Goal: Information Seeking & Learning: Learn about a topic

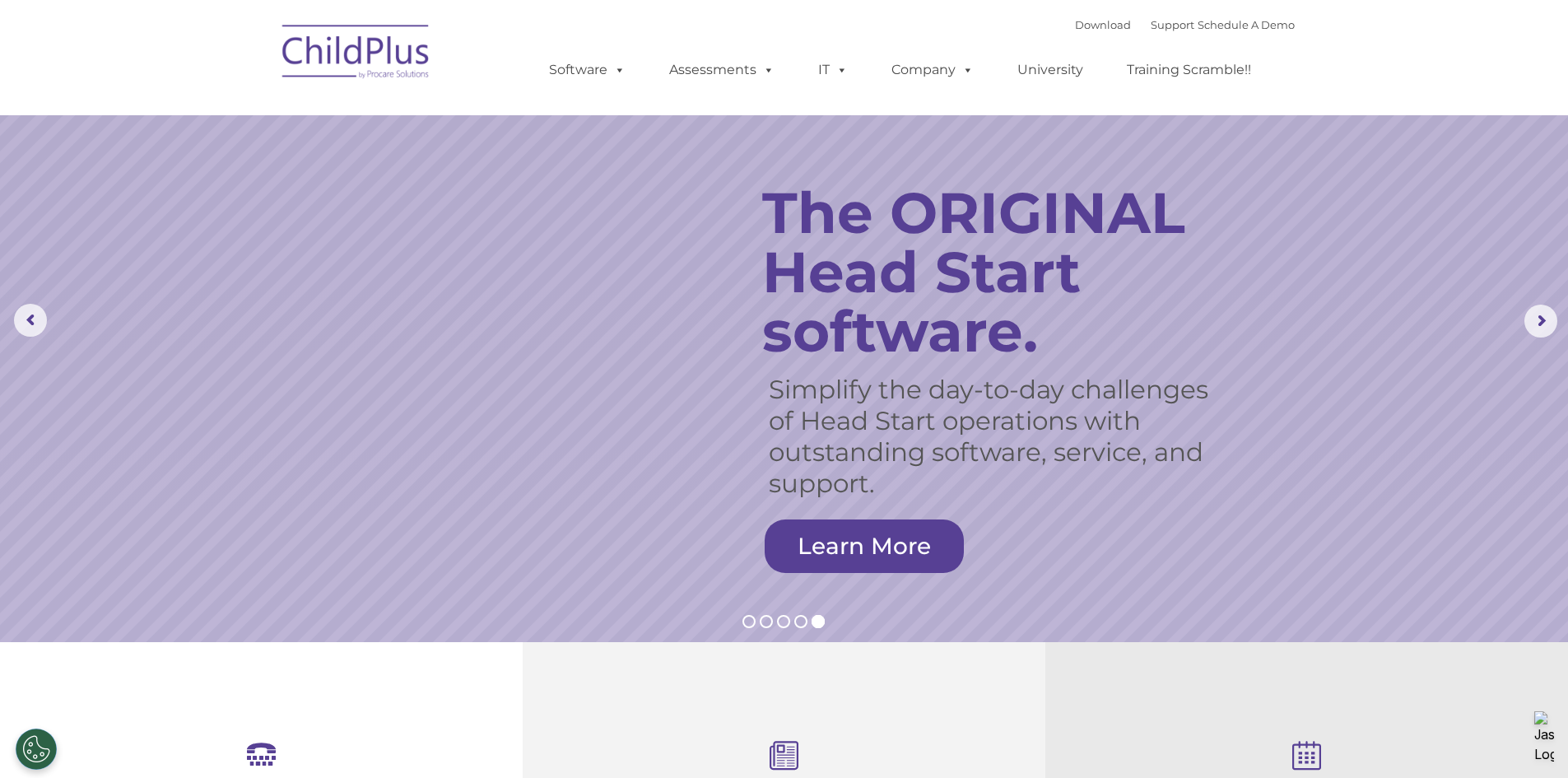
select select "MEDIUM"
click at [334, 40] on img at bounding box center [356, 55] width 165 height 83
drag, startPoint x: 1514, startPoint y: 0, endPoint x: 1183, endPoint y: 694, distance: 768.9
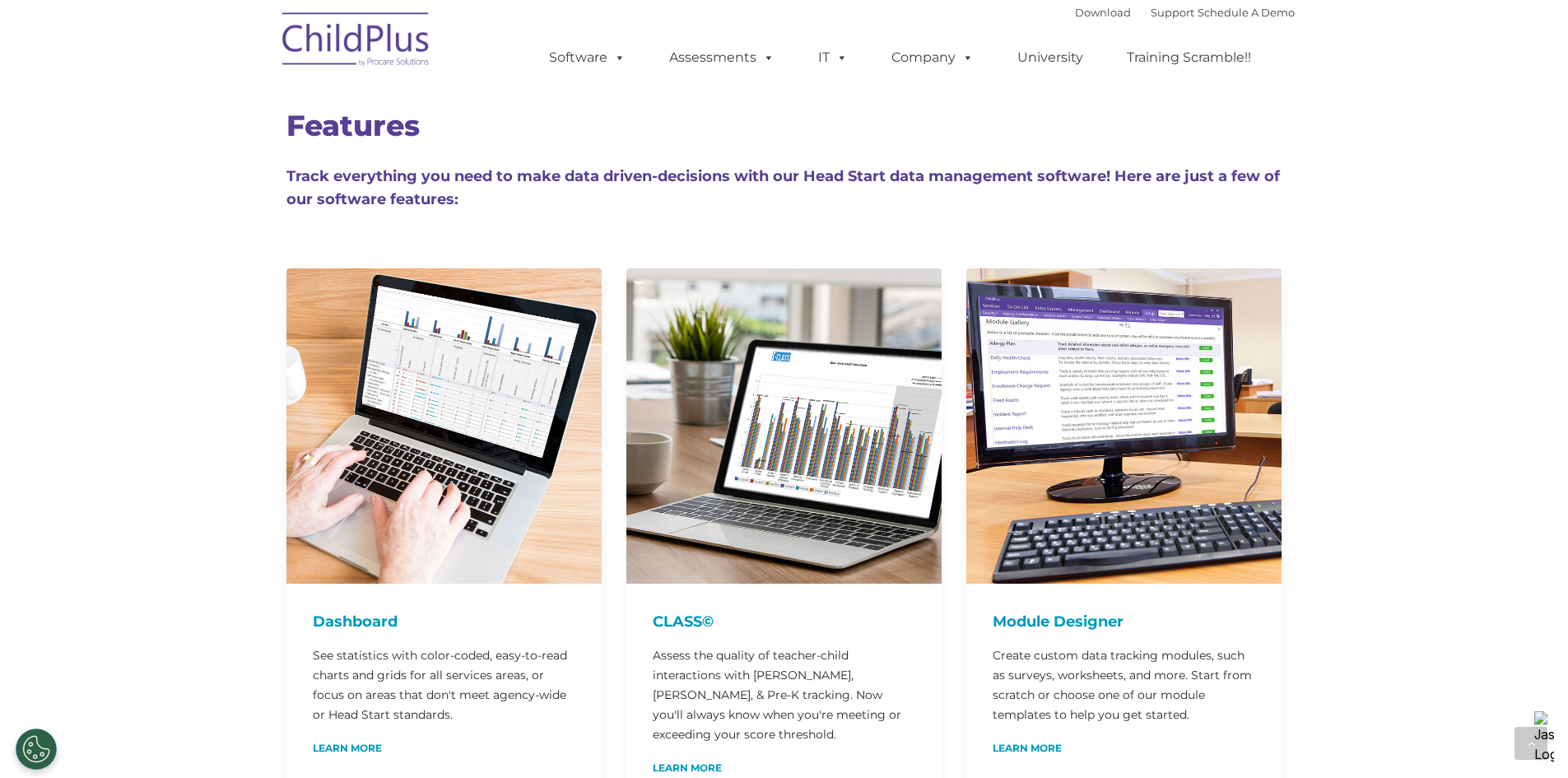
scroll to position [3255, 0]
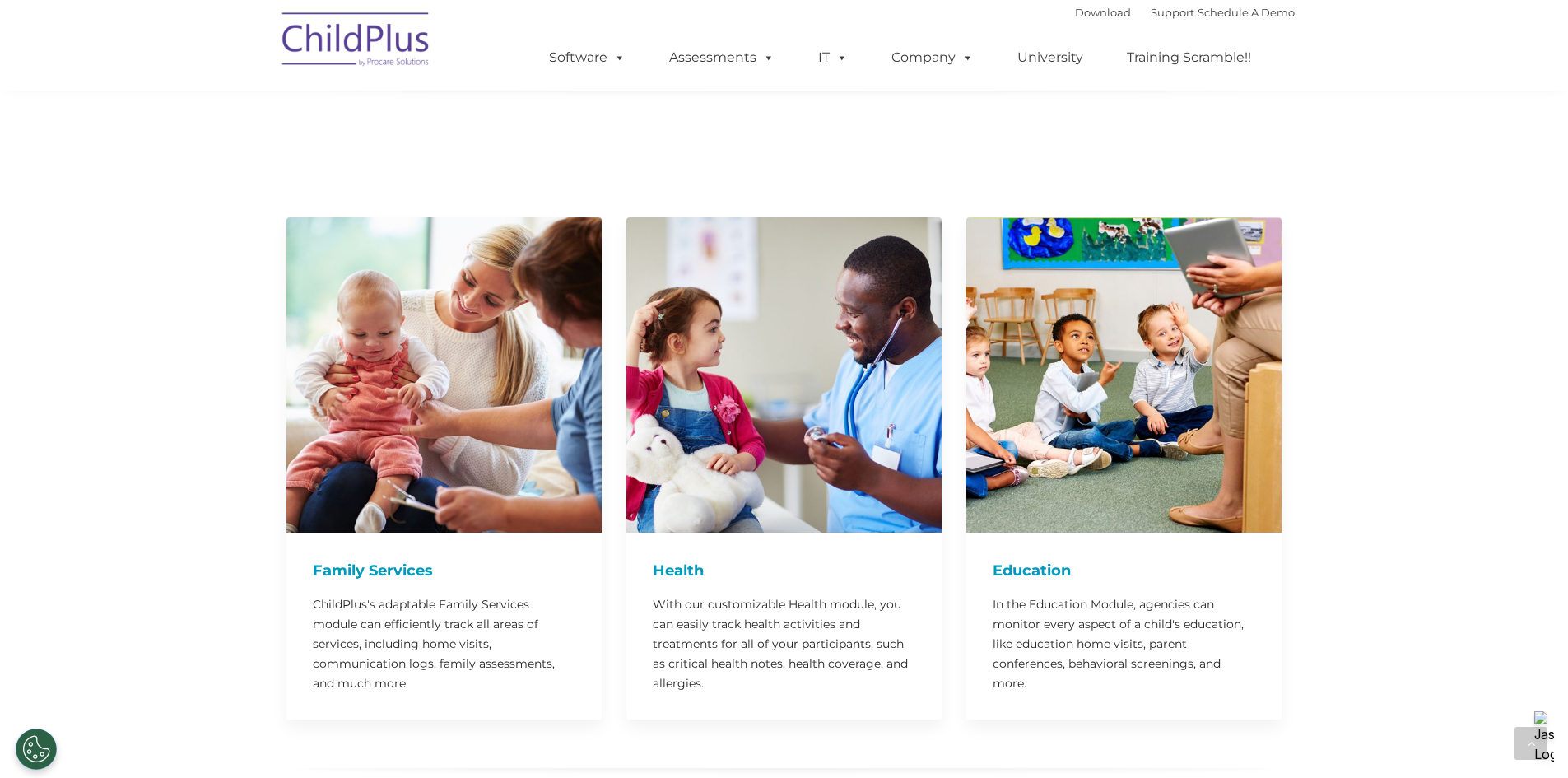
click at [385, 32] on img at bounding box center [356, 42] width 165 height 83
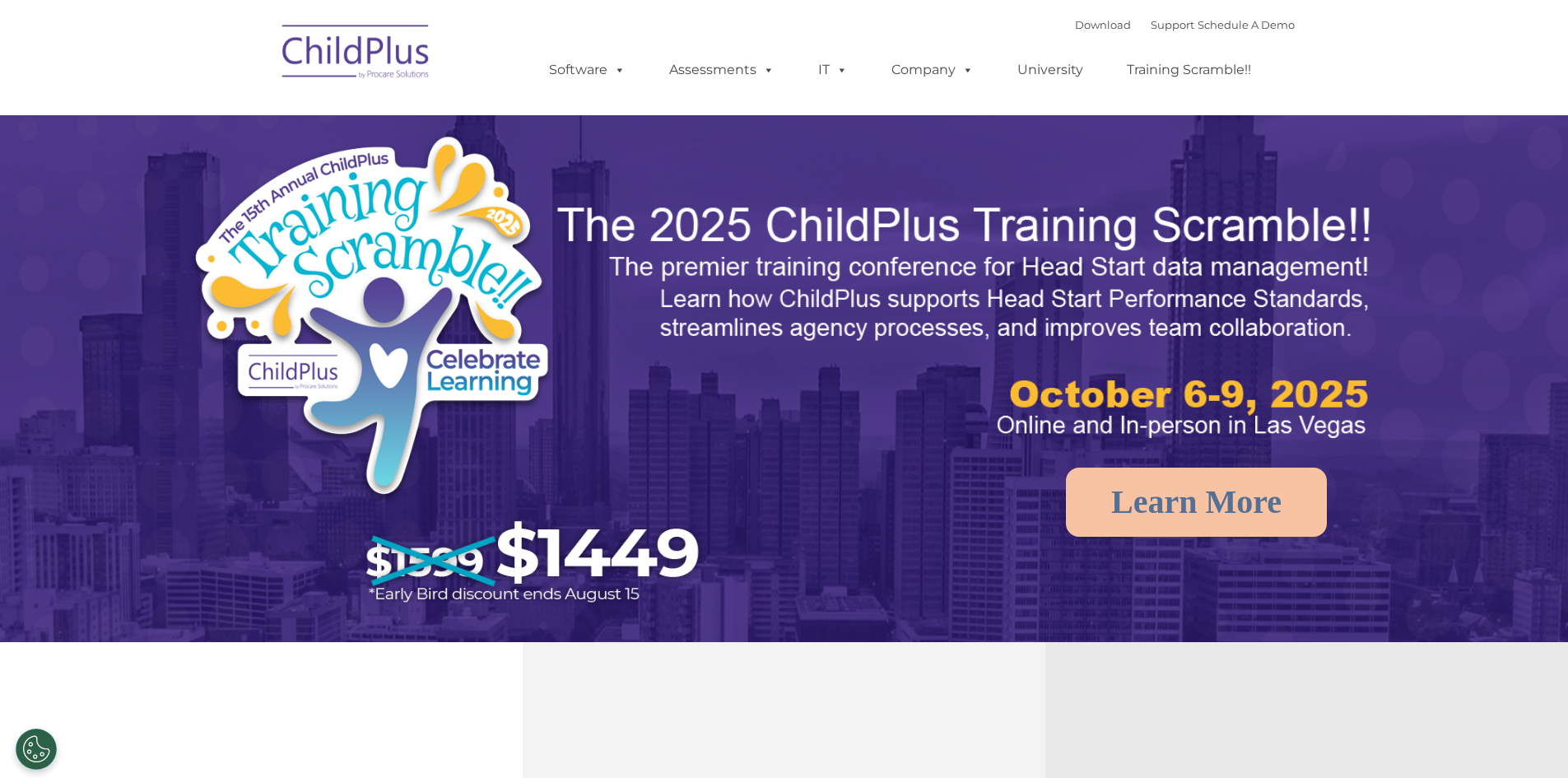
select select "MEDIUM"
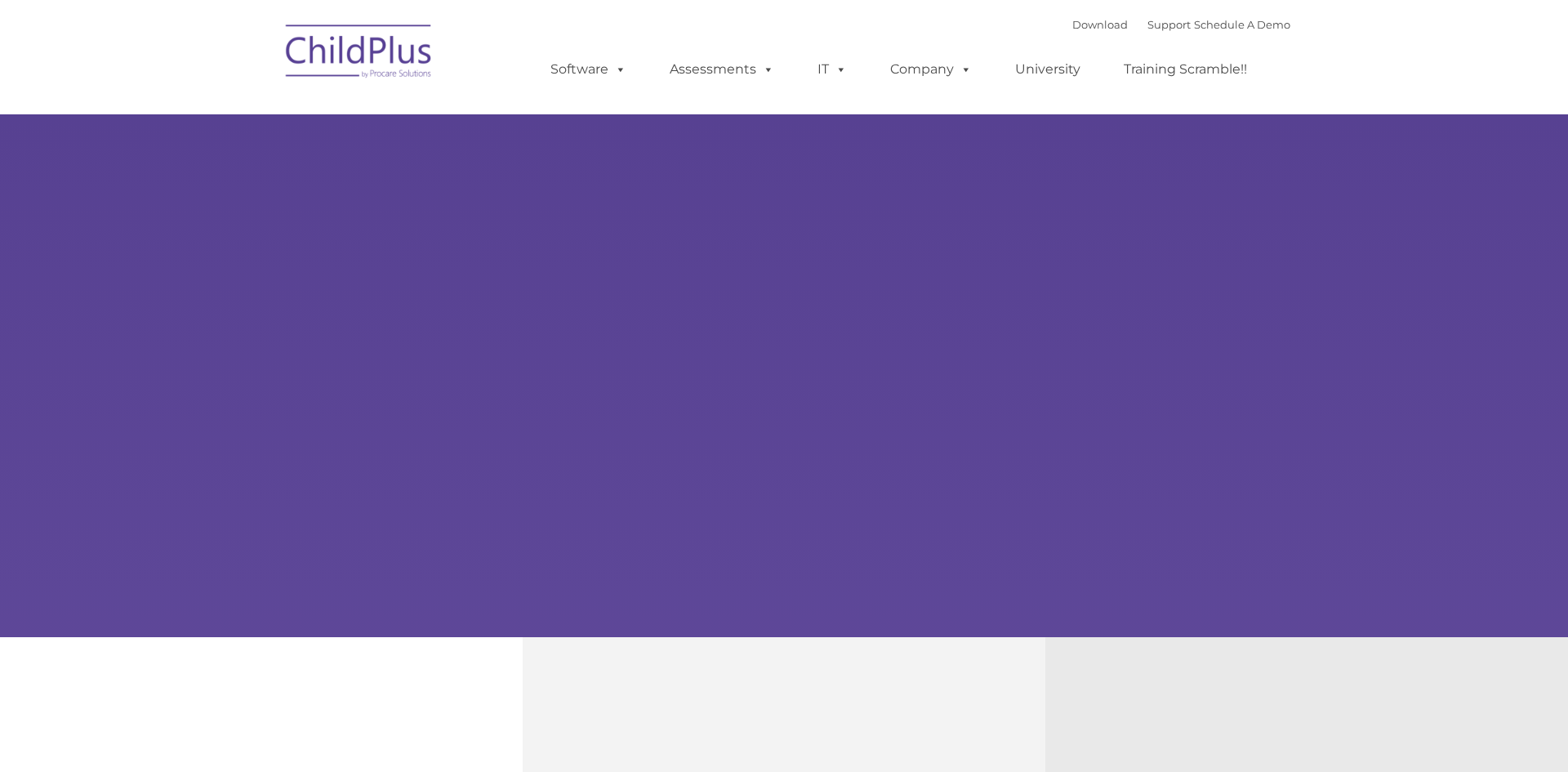
type input ""
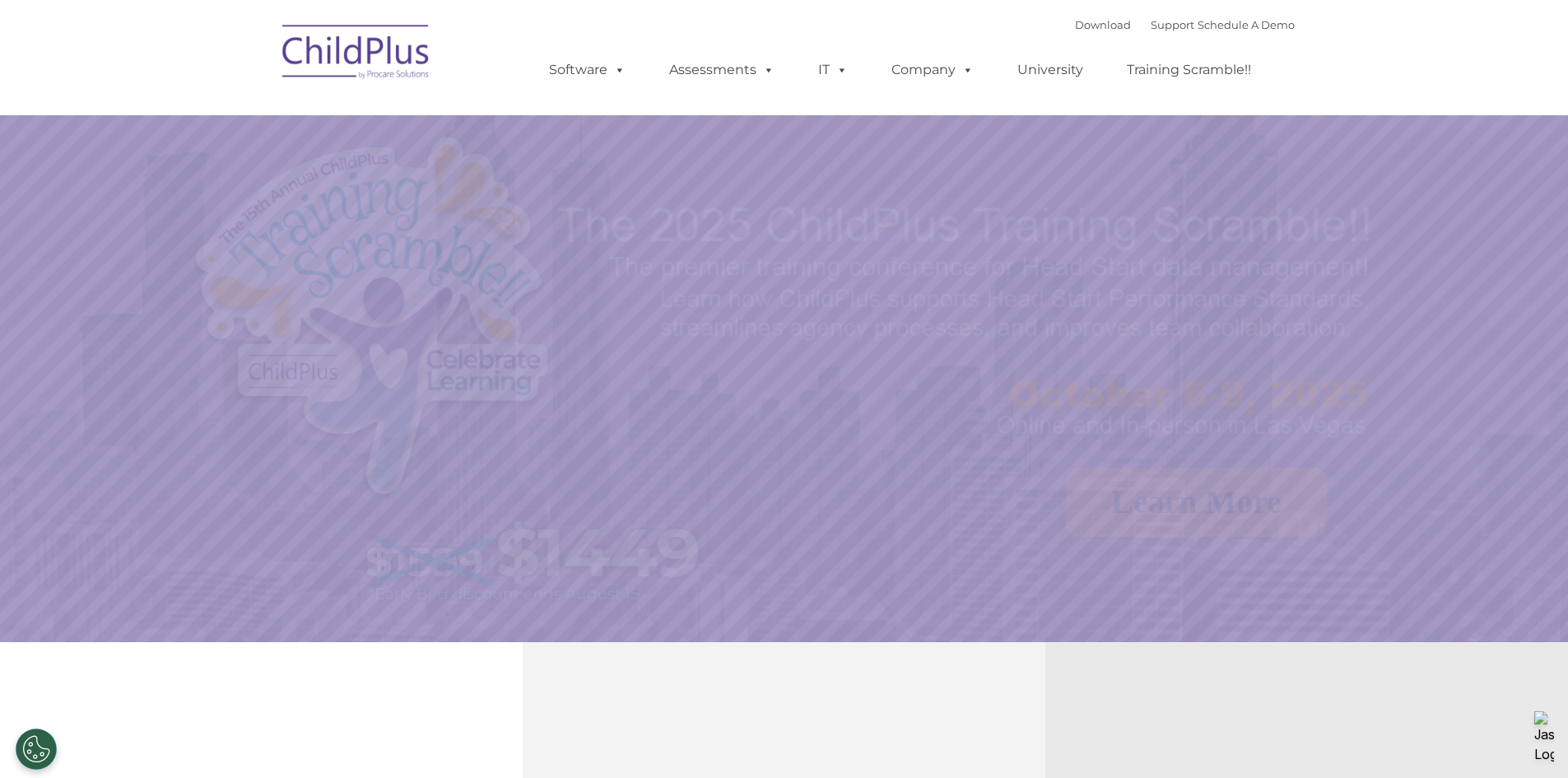
select select "MEDIUM"
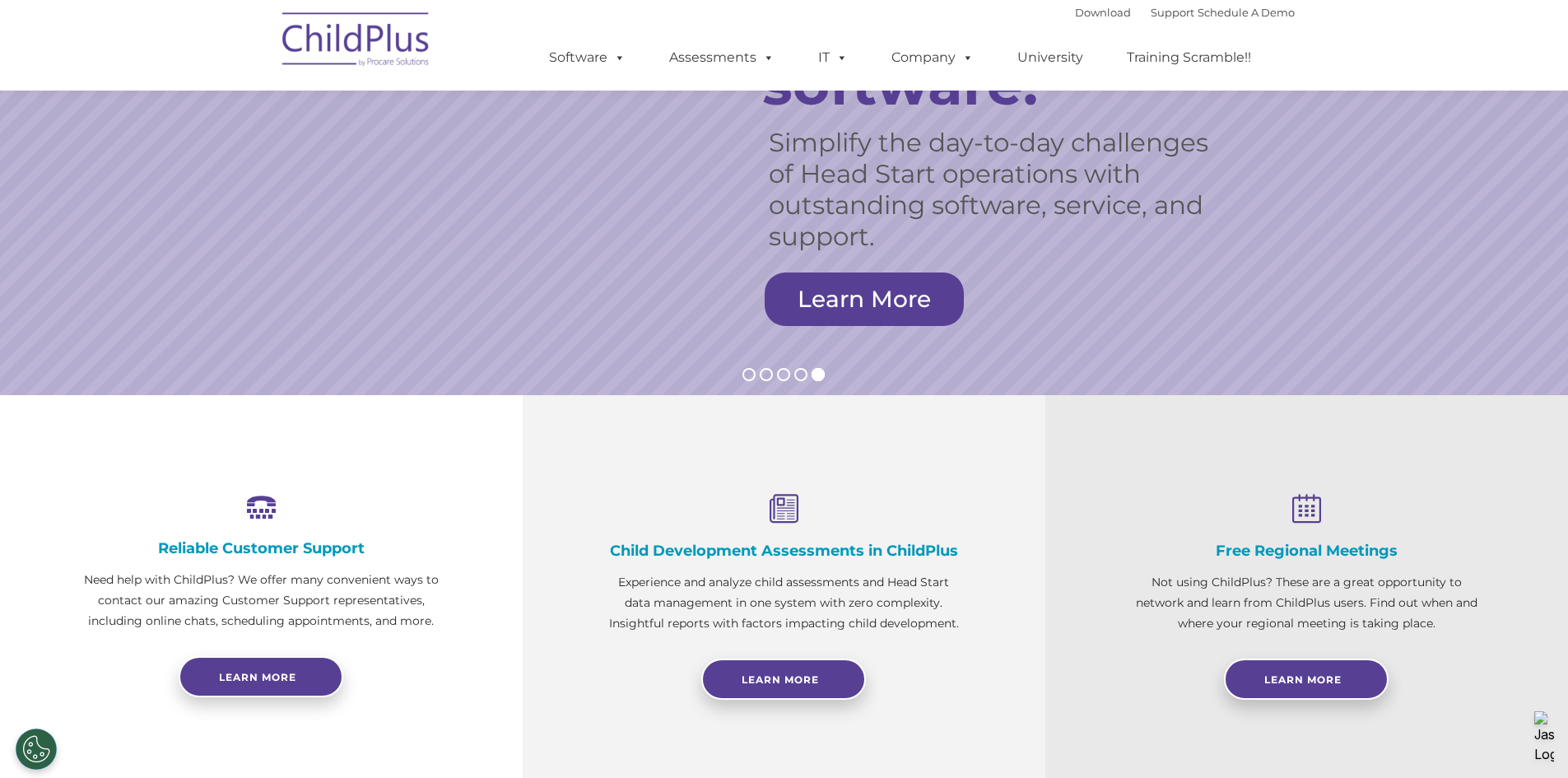
scroll to position [253, 0]
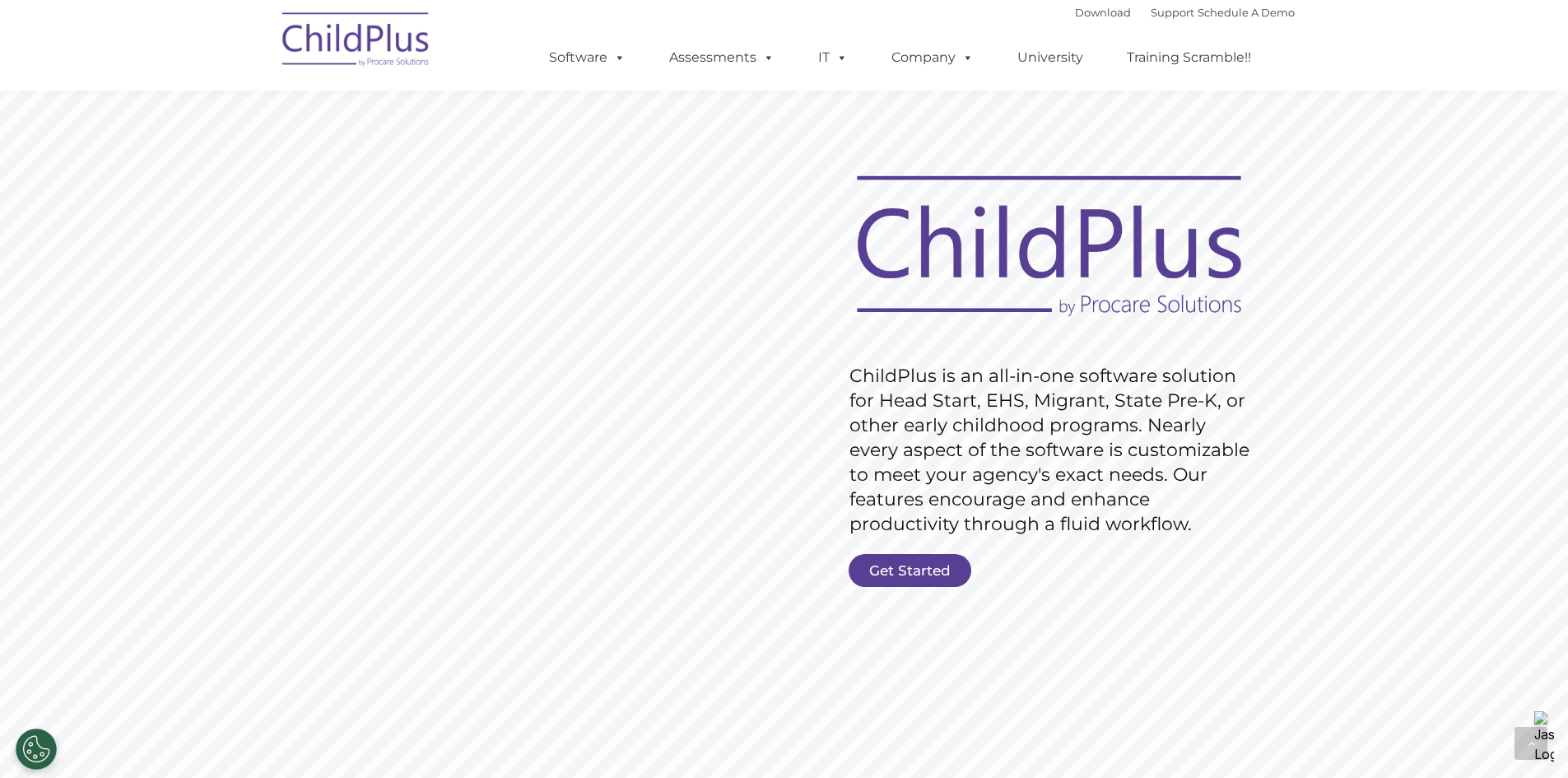
scroll to position [3128, 0]
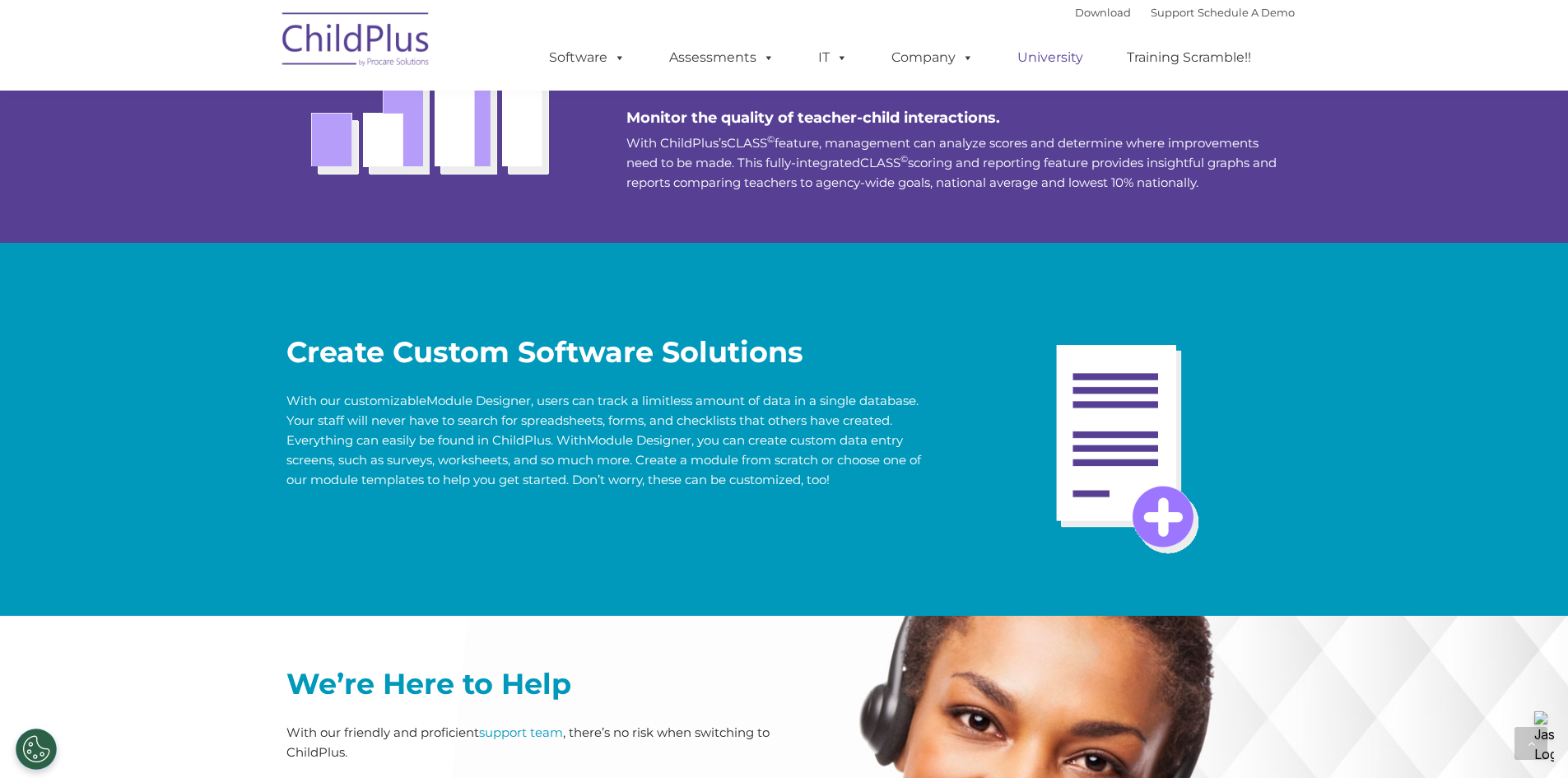
click at [1086, 56] on link "University" at bounding box center [1051, 57] width 99 height 33
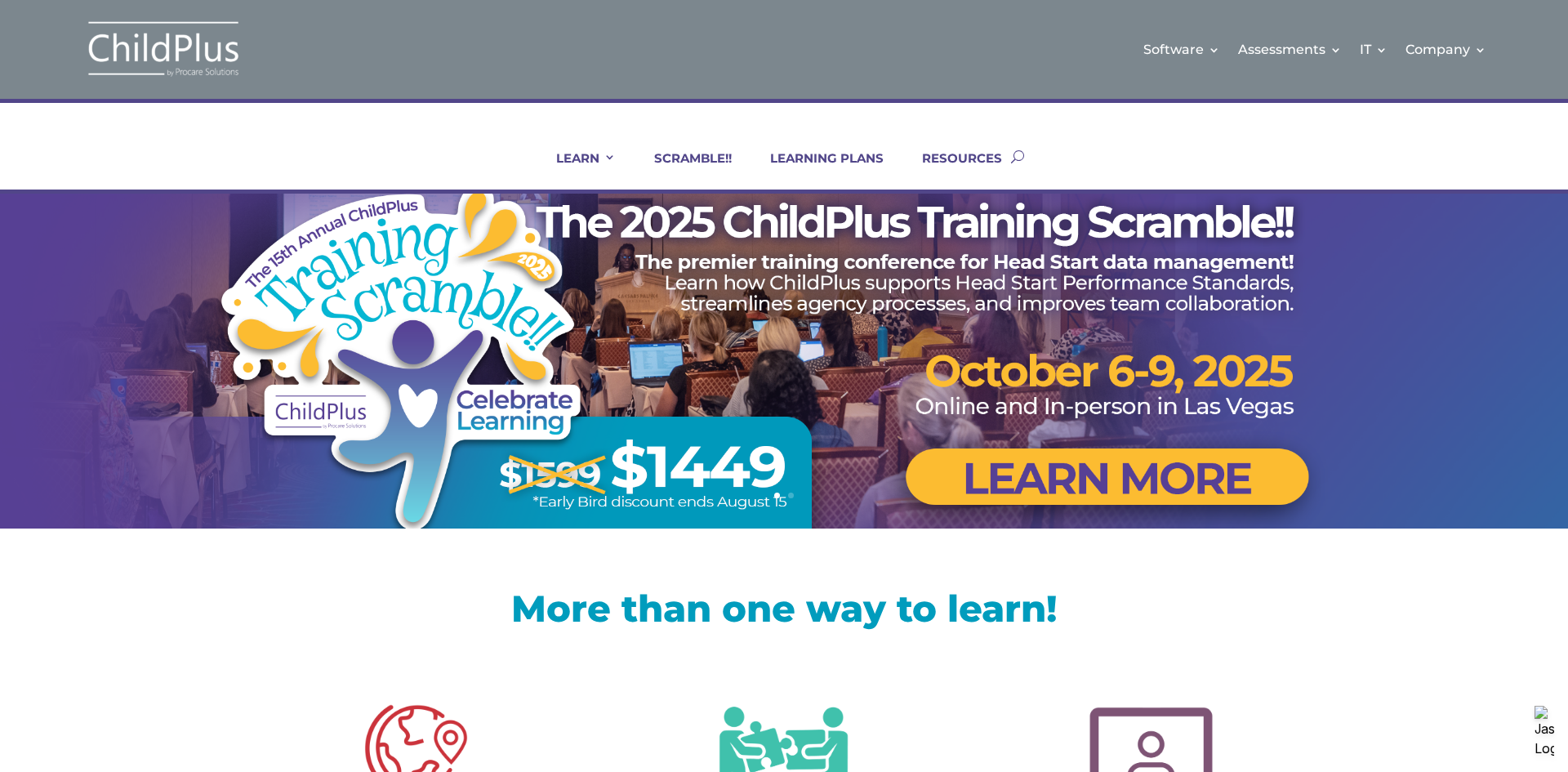
click at [847, 144] on ul "LEARN IN-PERSON Consulting On-site Events Summit Scramble!! ONLINE Courses Cert…" at bounding box center [768, 156] width 485 height 66
click at [849, 150] on link "LEARNING PLANS" at bounding box center [816, 169] width 134 height 39
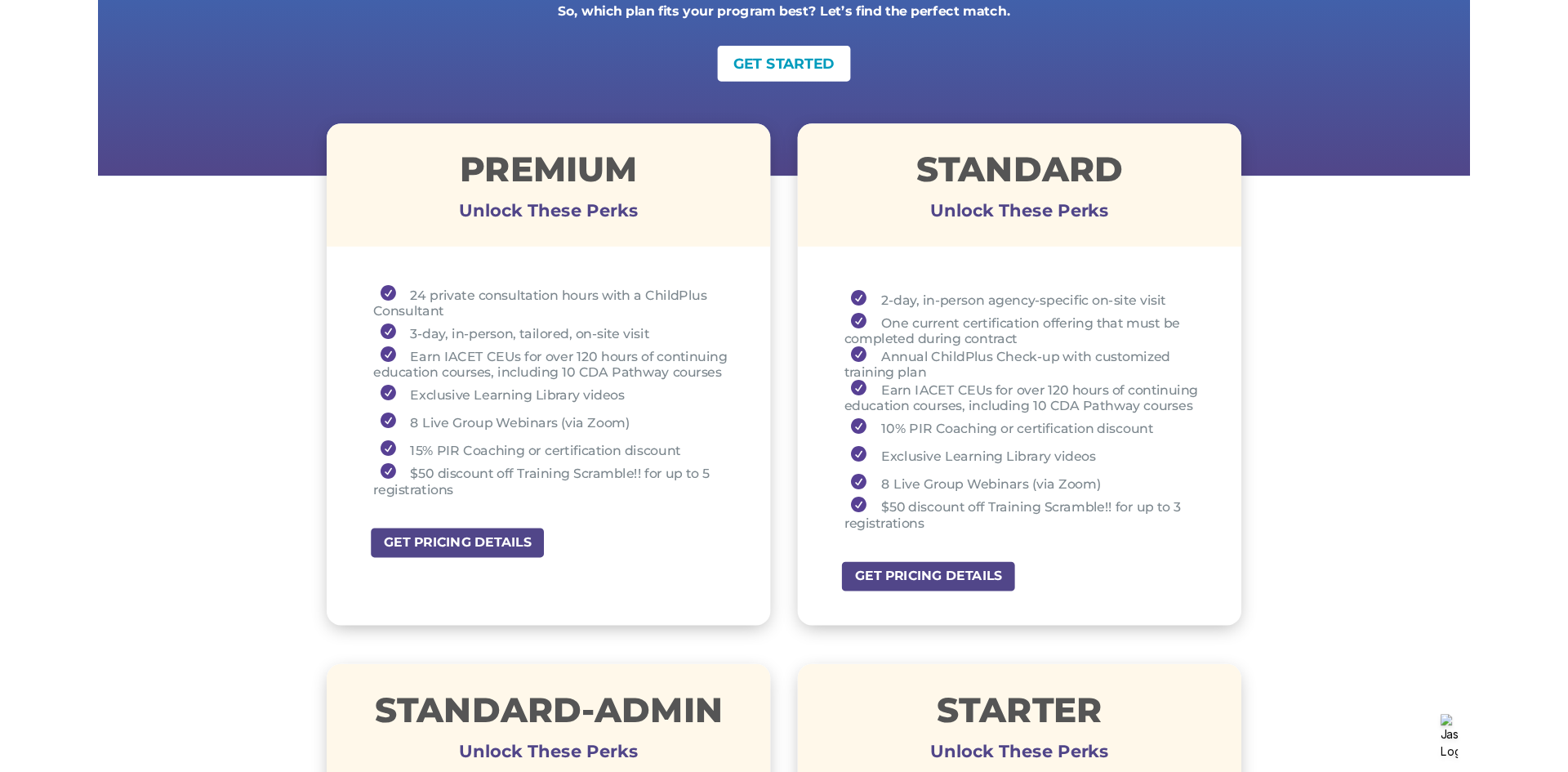
scroll to position [486, 0]
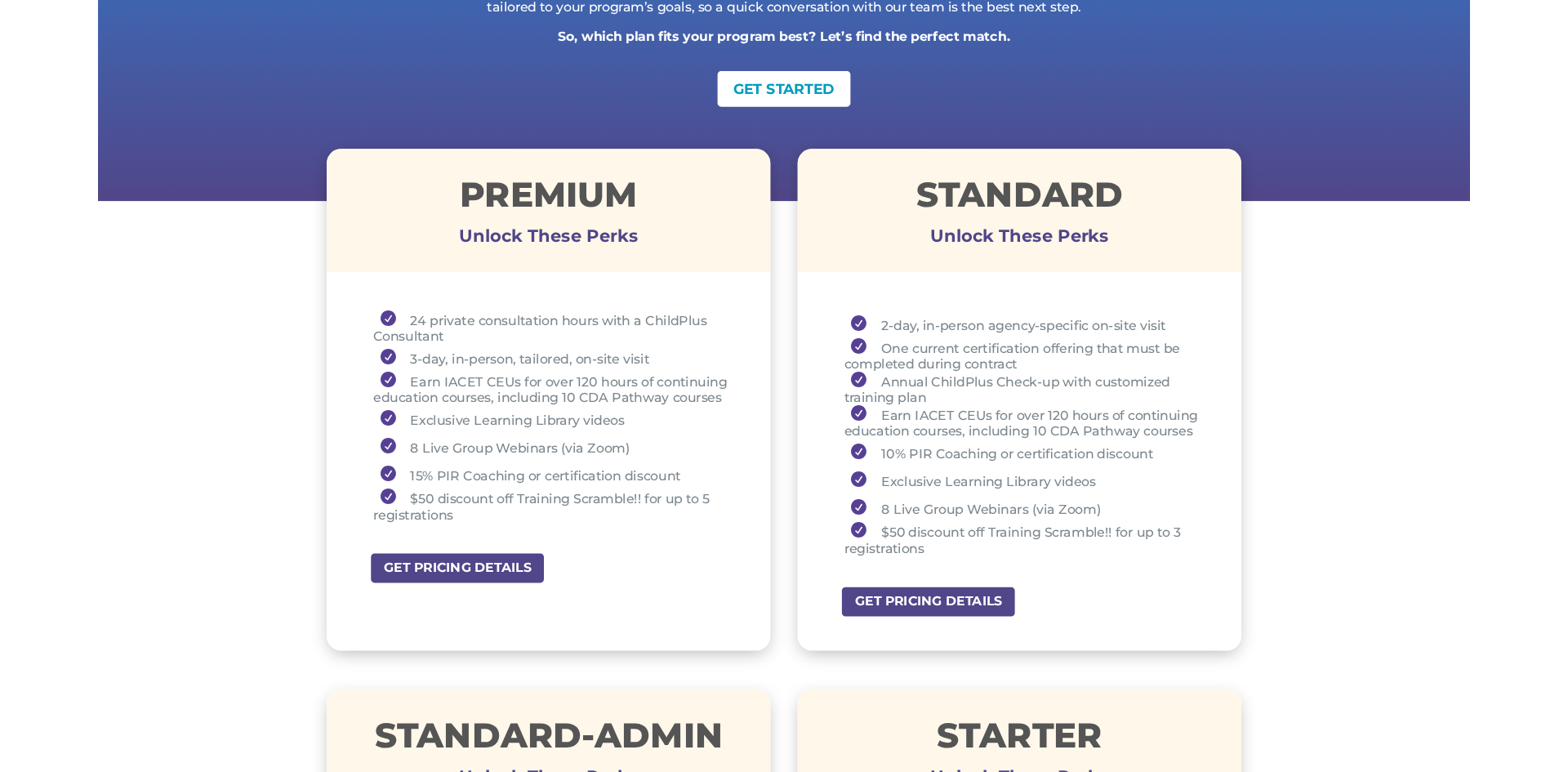
scroll to position [472, 0]
